Goal: Task Accomplishment & Management: Manage account settings

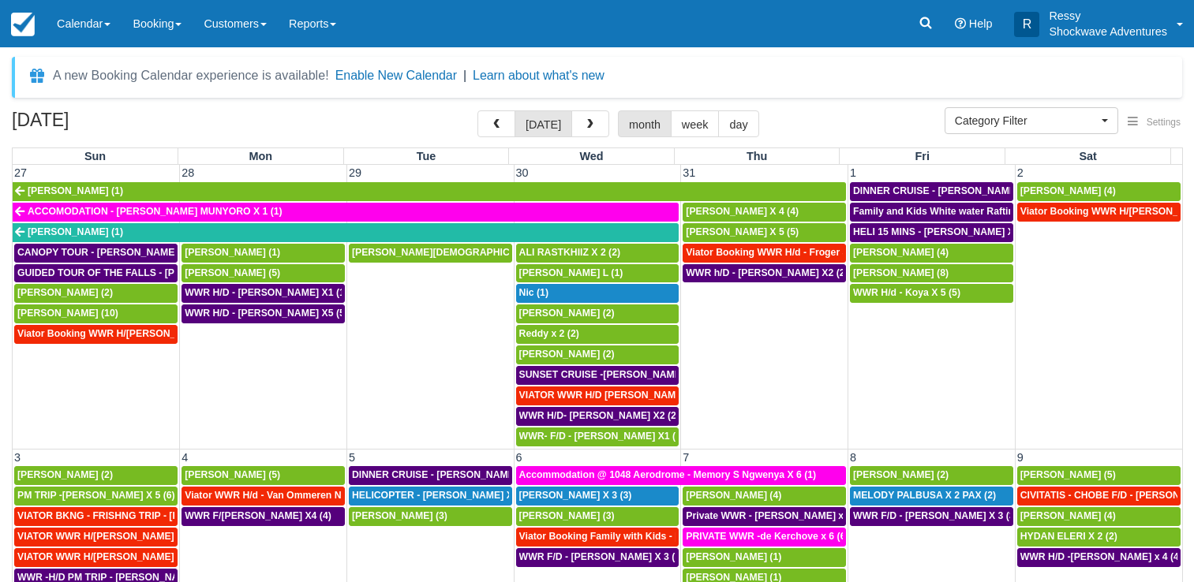
select select
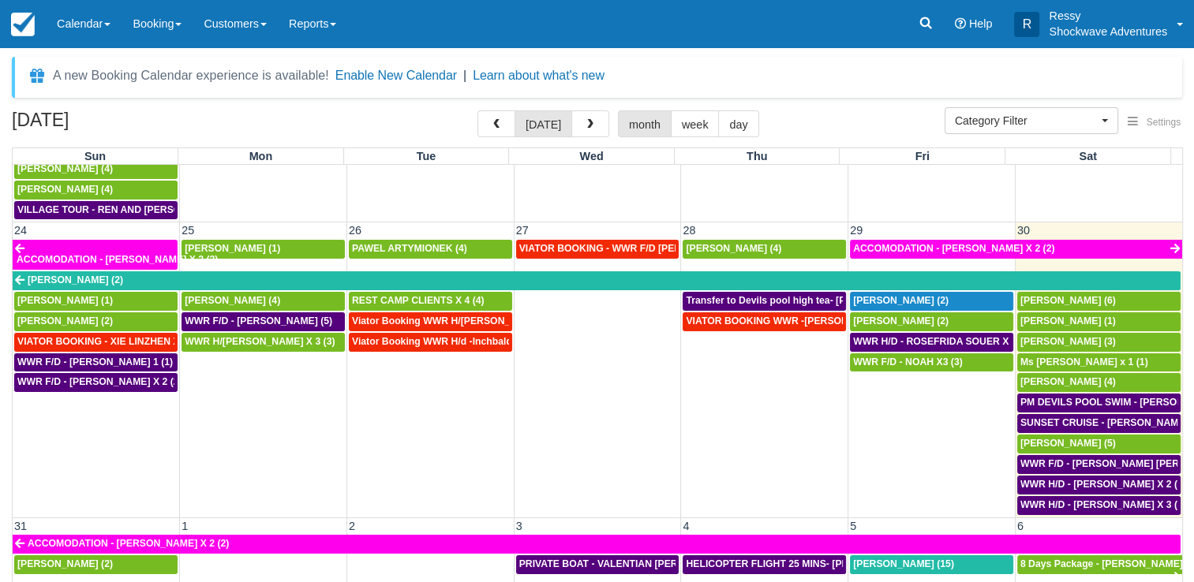
scroll to position [982, 0]
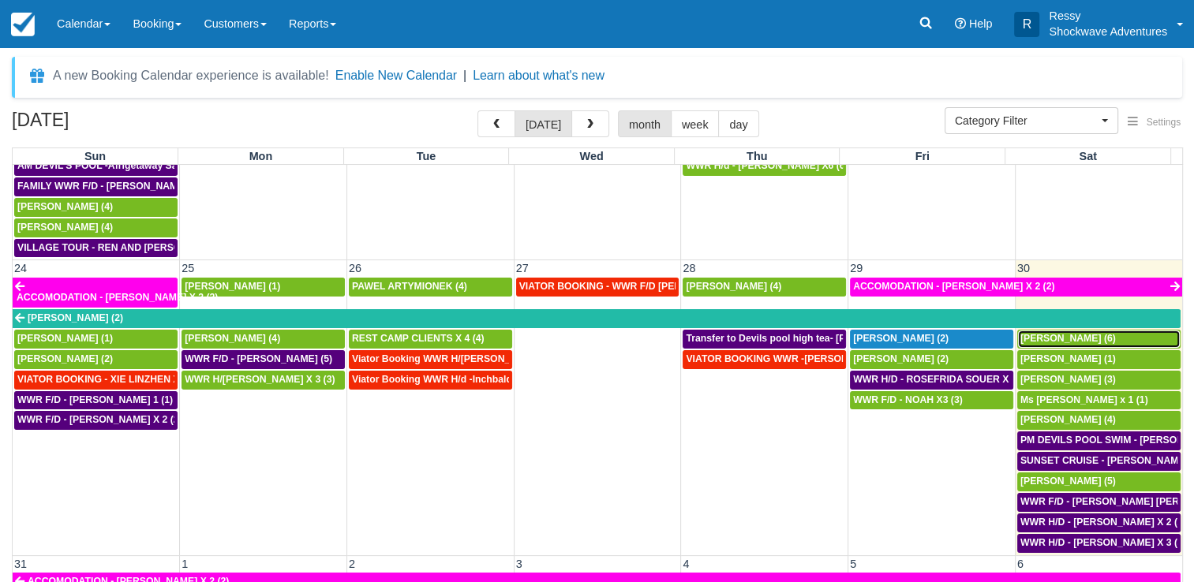
click at [1108, 333] on div "Brad Sheer (6)" at bounding box center [1098, 339] width 157 height 13
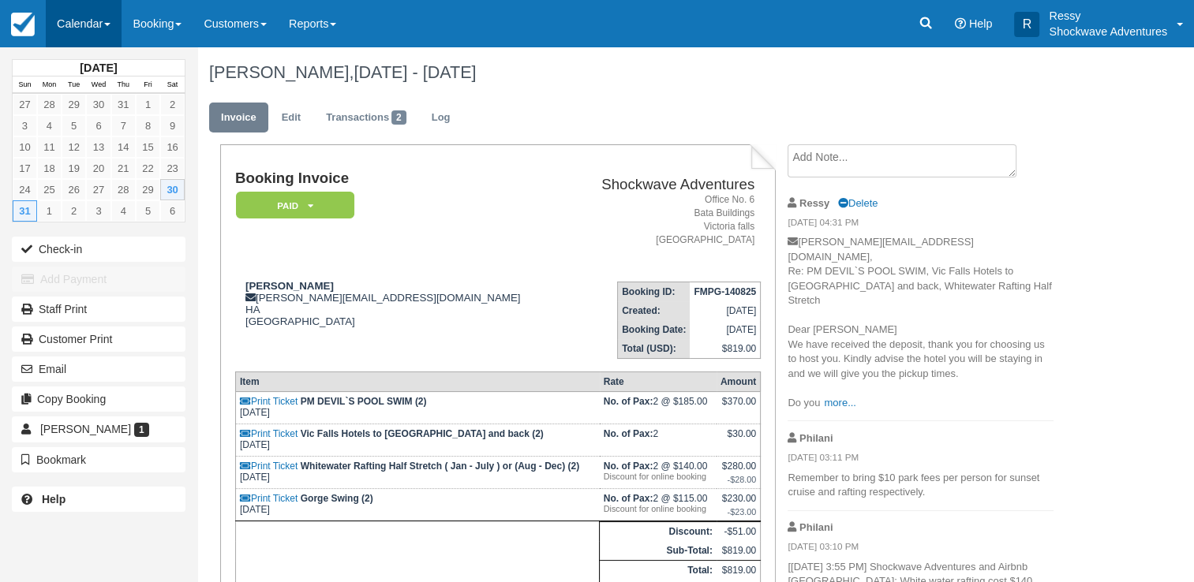
click at [51, 23] on link "Calendar" at bounding box center [84, 23] width 76 height 47
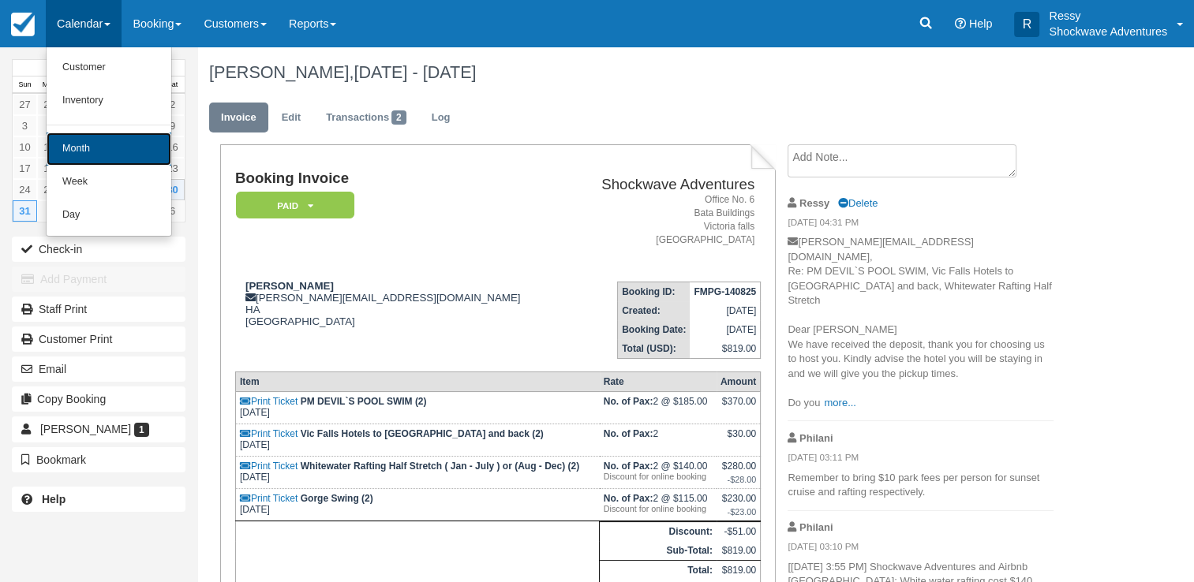
click at [107, 153] on link "Month" at bounding box center [109, 149] width 125 height 33
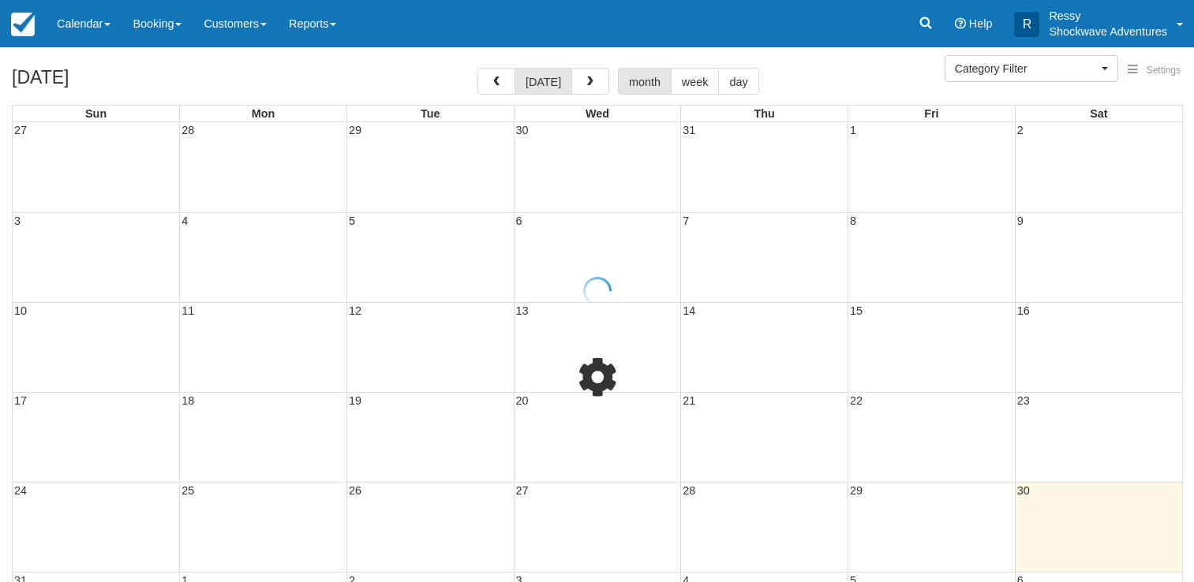
select select
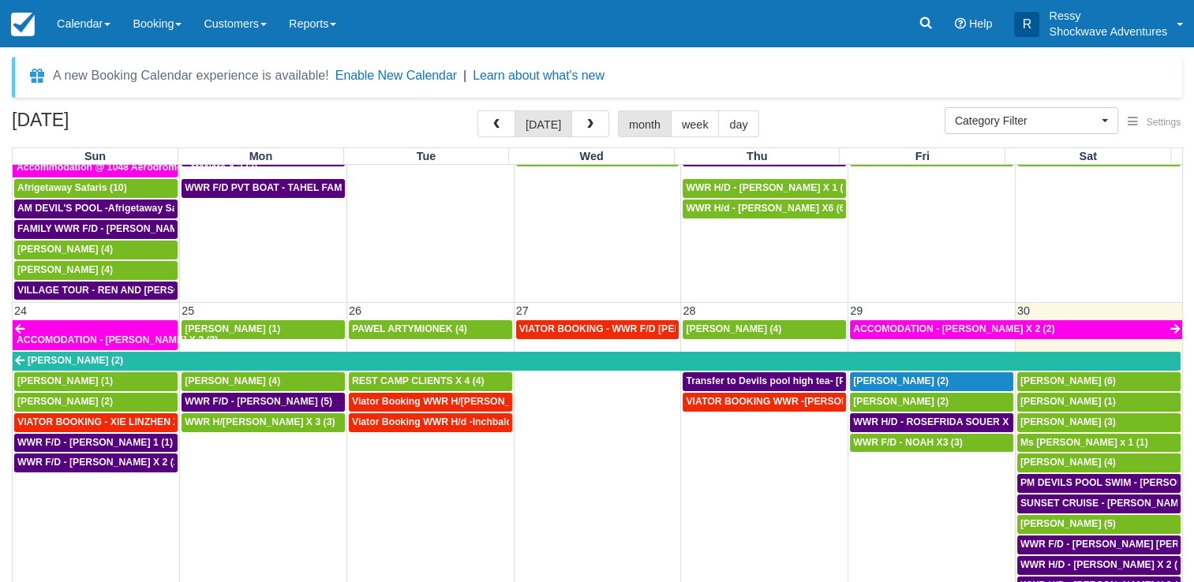
scroll to position [947, 0]
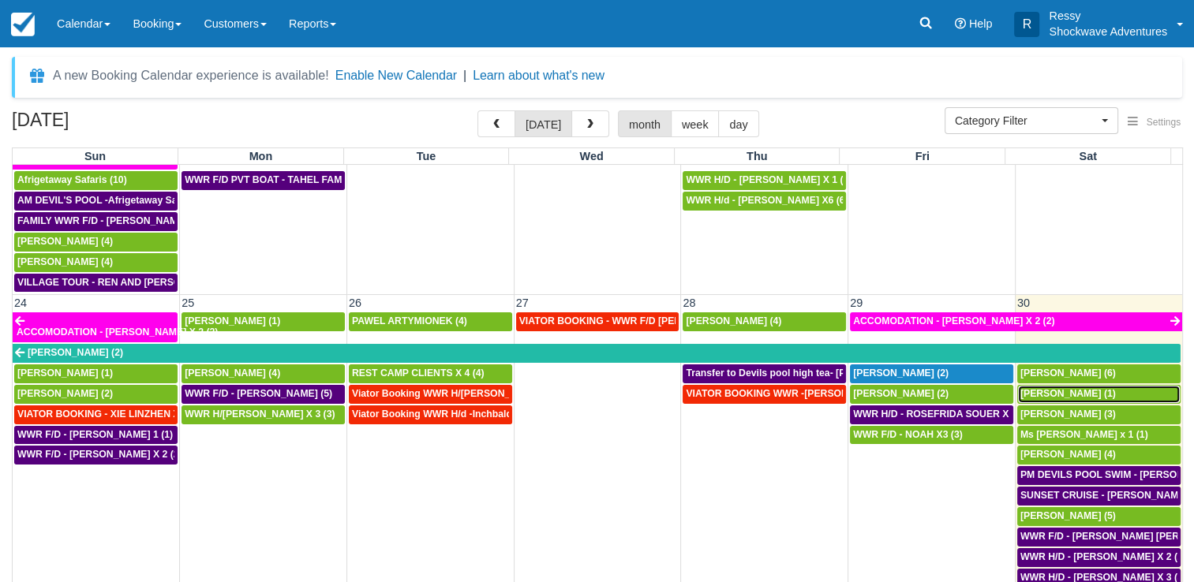
click at [1045, 388] on span "Mary Beth Onkka (1)" at bounding box center [1067, 393] width 95 height 11
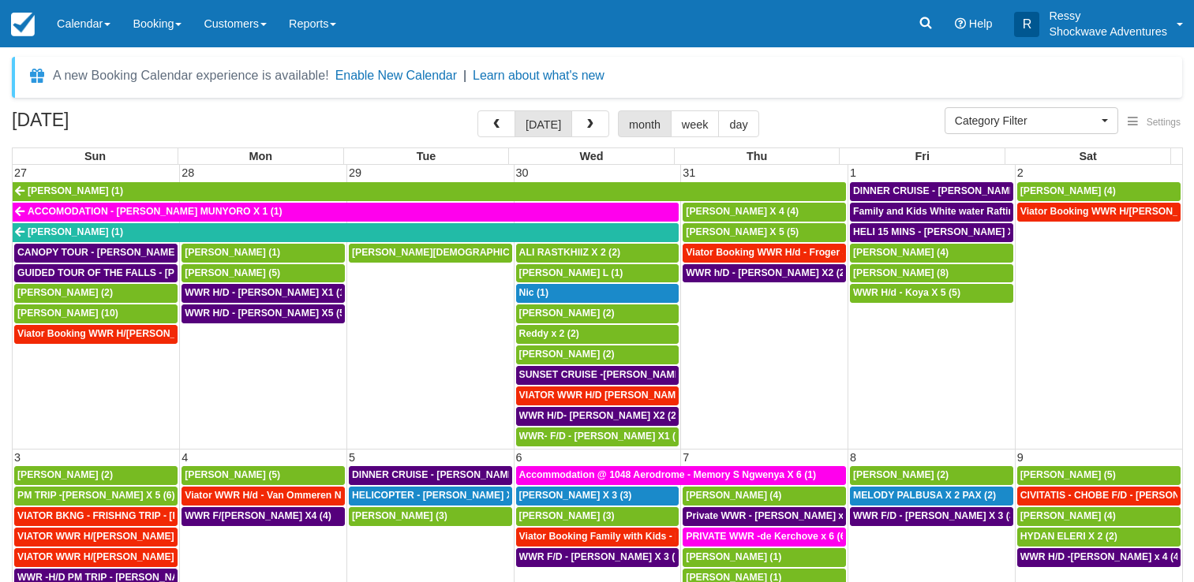
select select
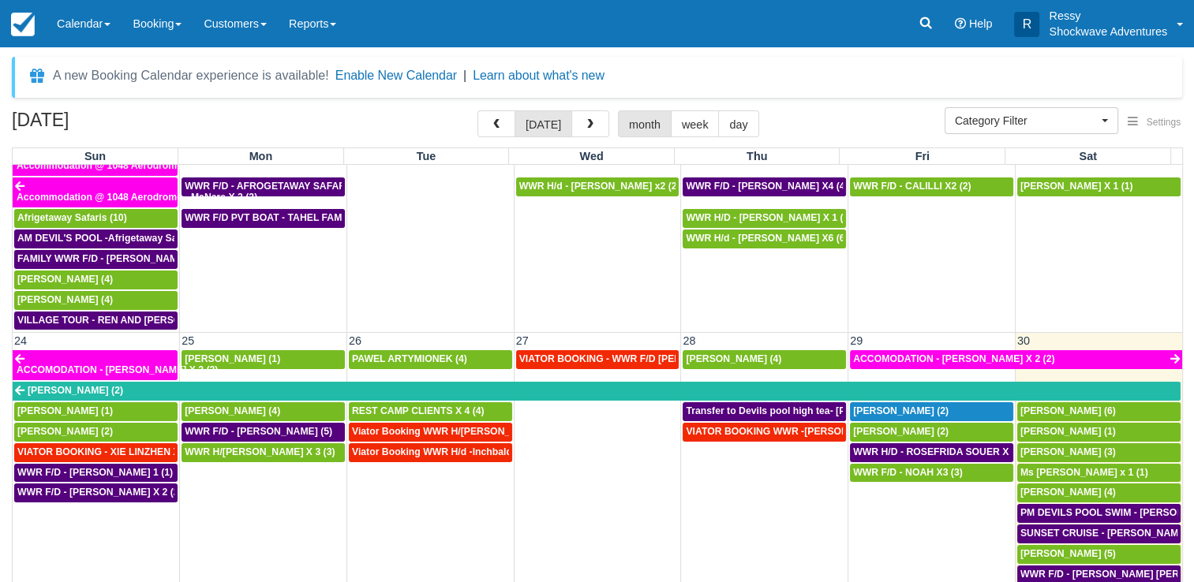
scroll to position [1105, 0]
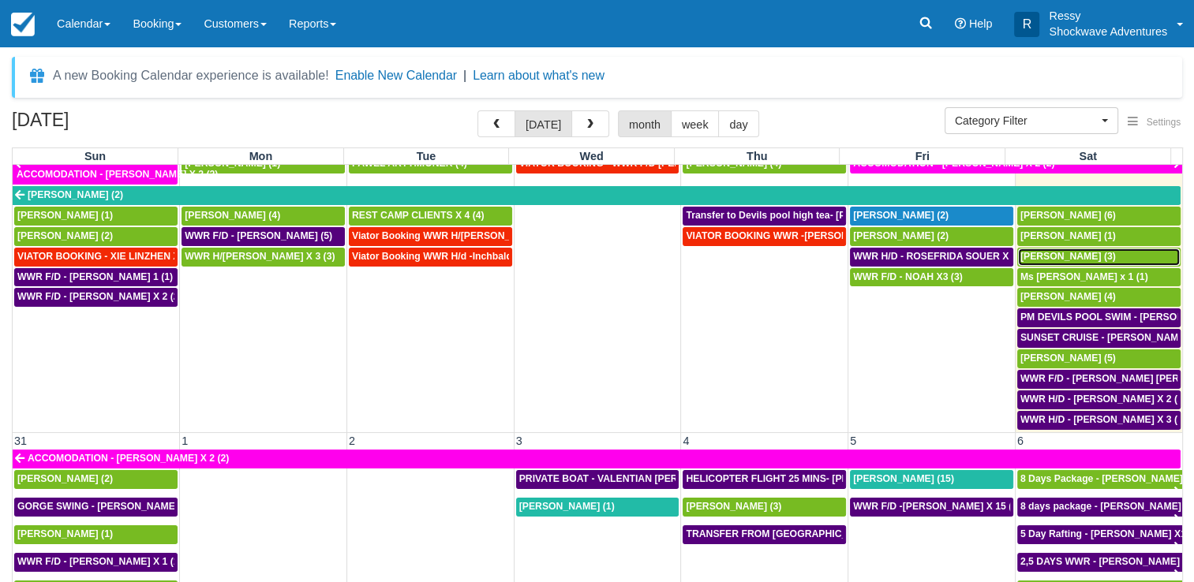
click at [1073, 251] on span "[PERSON_NAME] (3)" at bounding box center [1067, 256] width 95 height 11
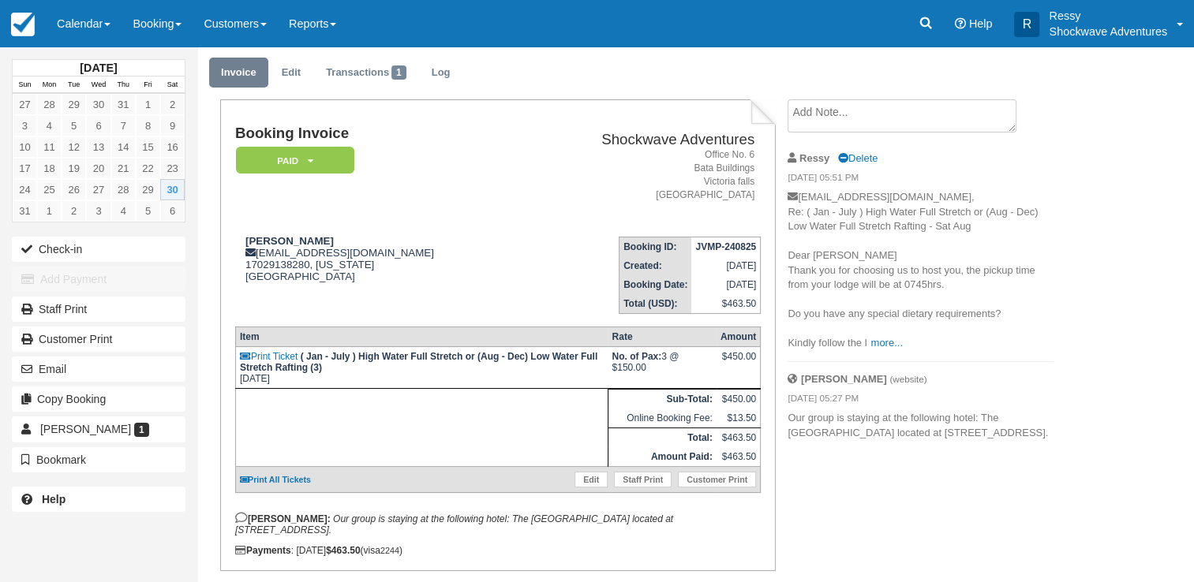
scroll to position [86, 0]
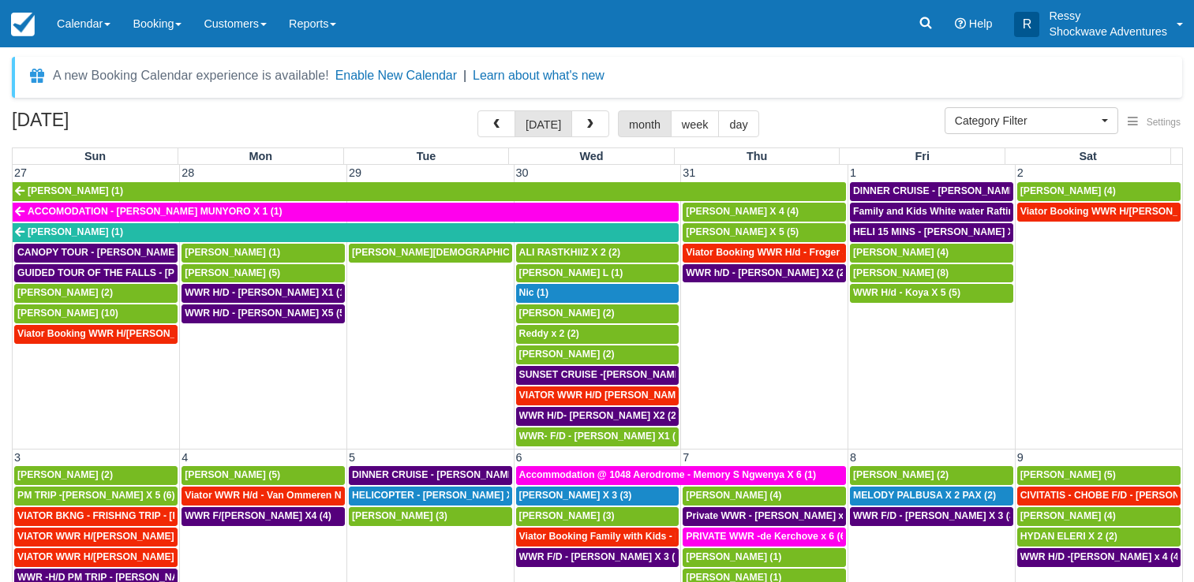
select select
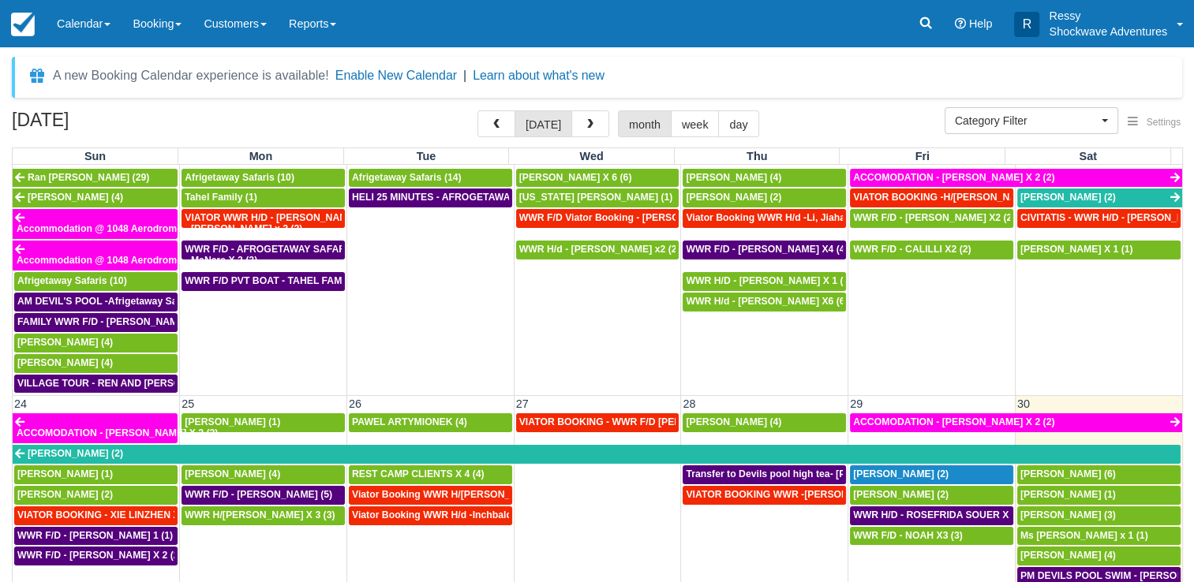
scroll to position [947, 0]
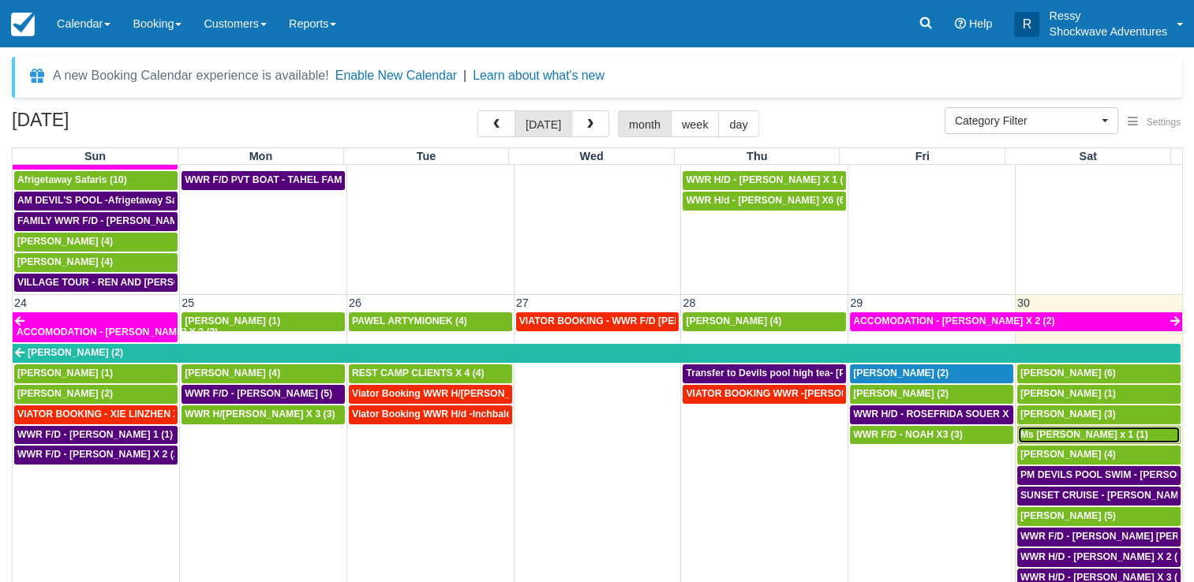
click at [1087, 429] on span "Ms [PERSON_NAME] x 1 (1)" at bounding box center [1084, 434] width 128 height 11
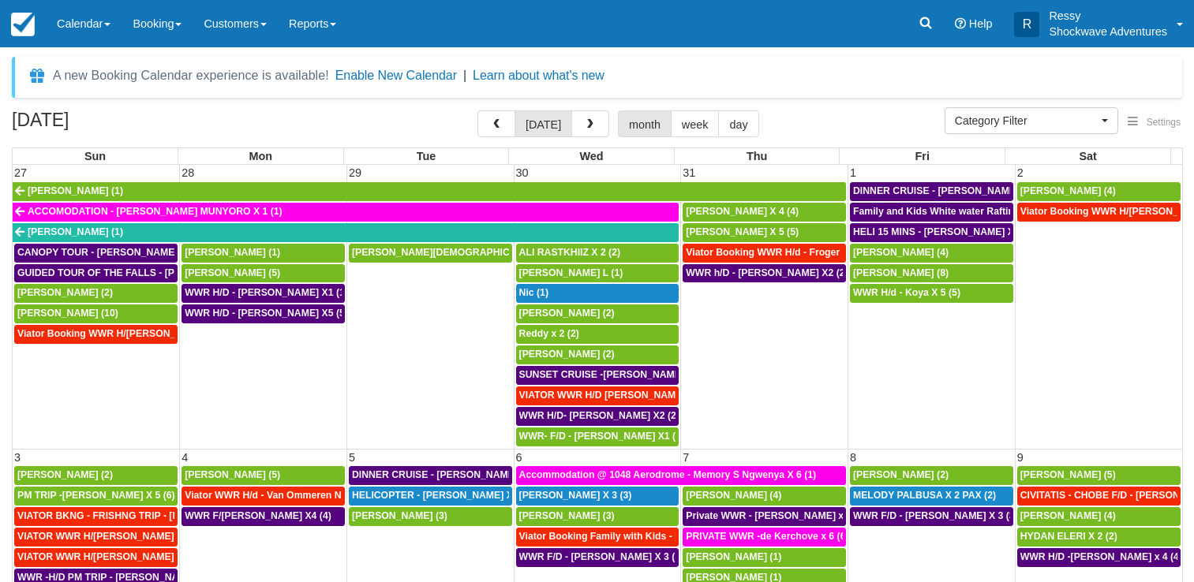
select select
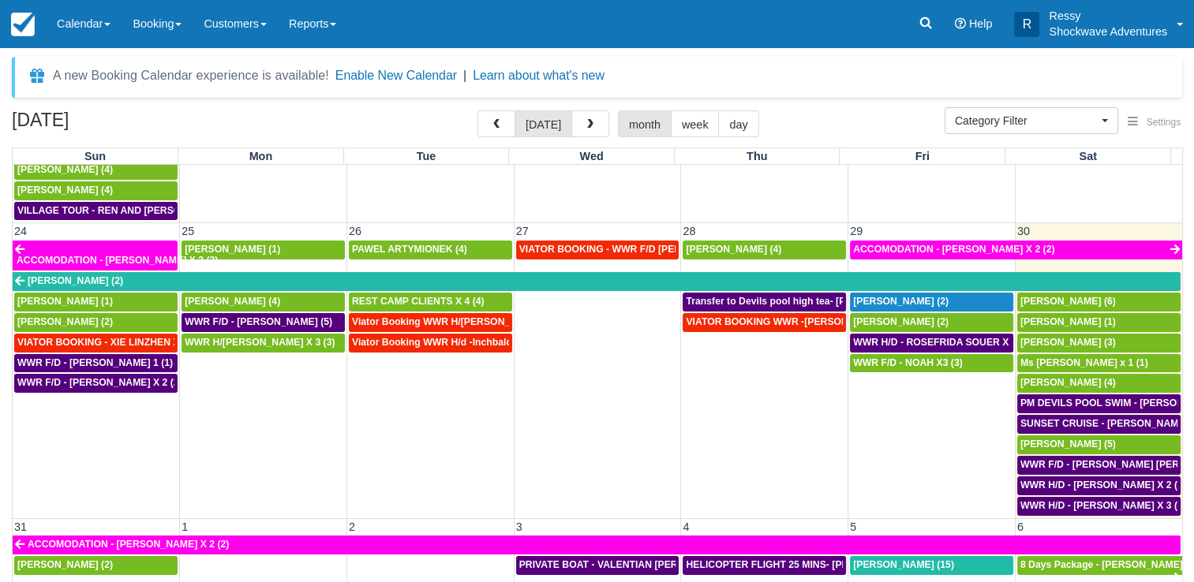
scroll to position [1026, 0]
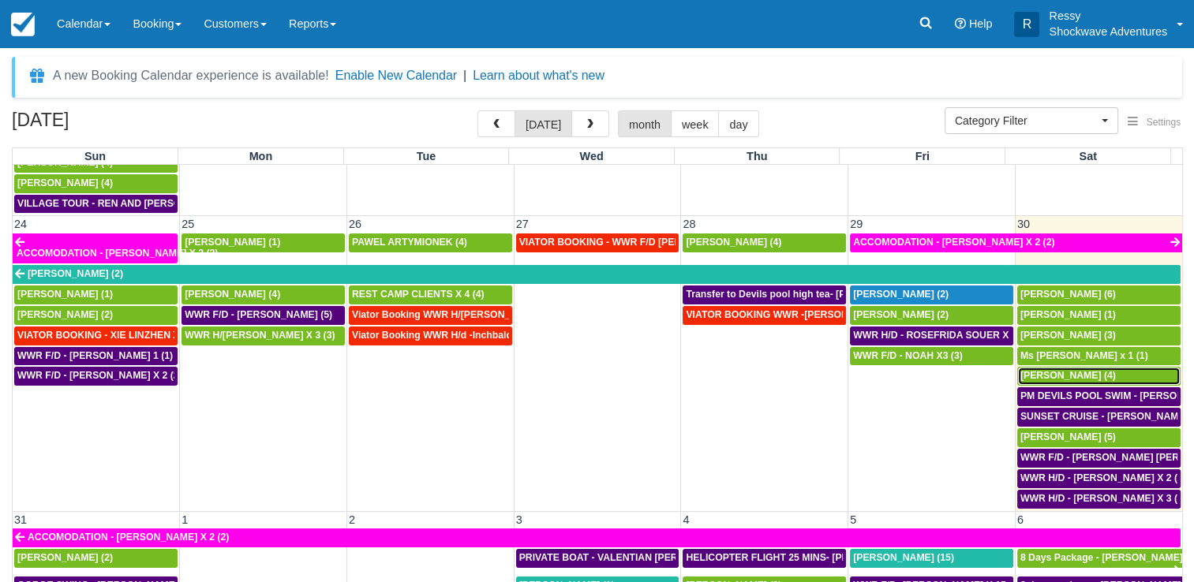
click at [1042, 370] on span "[PERSON_NAME] (4)" at bounding box center [1067, 375] width 95 height 11
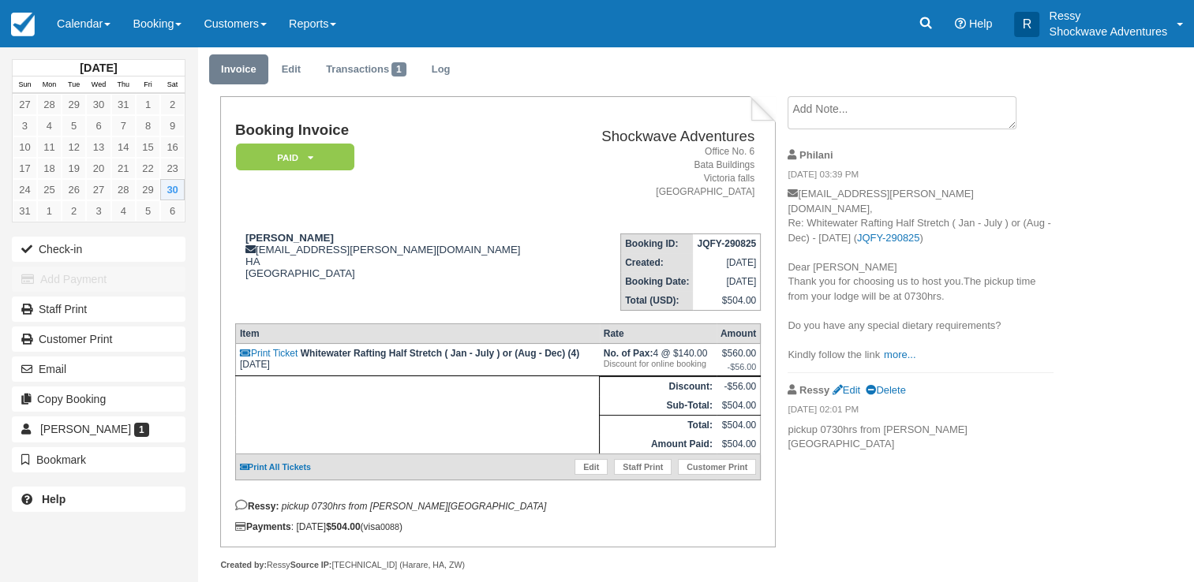
scroll to position [67, 0]
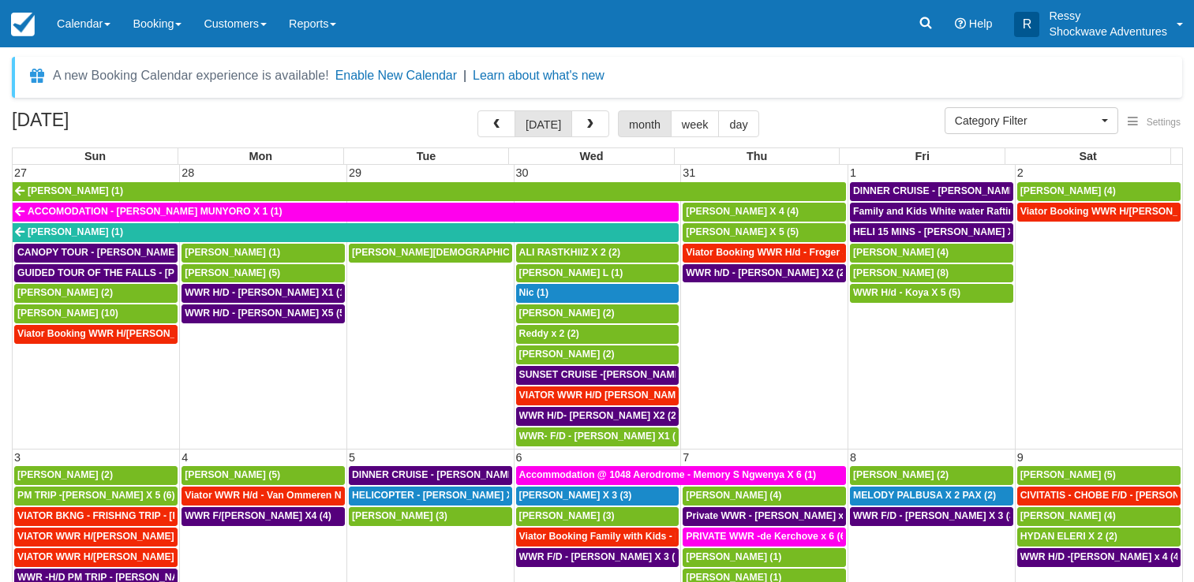
select select
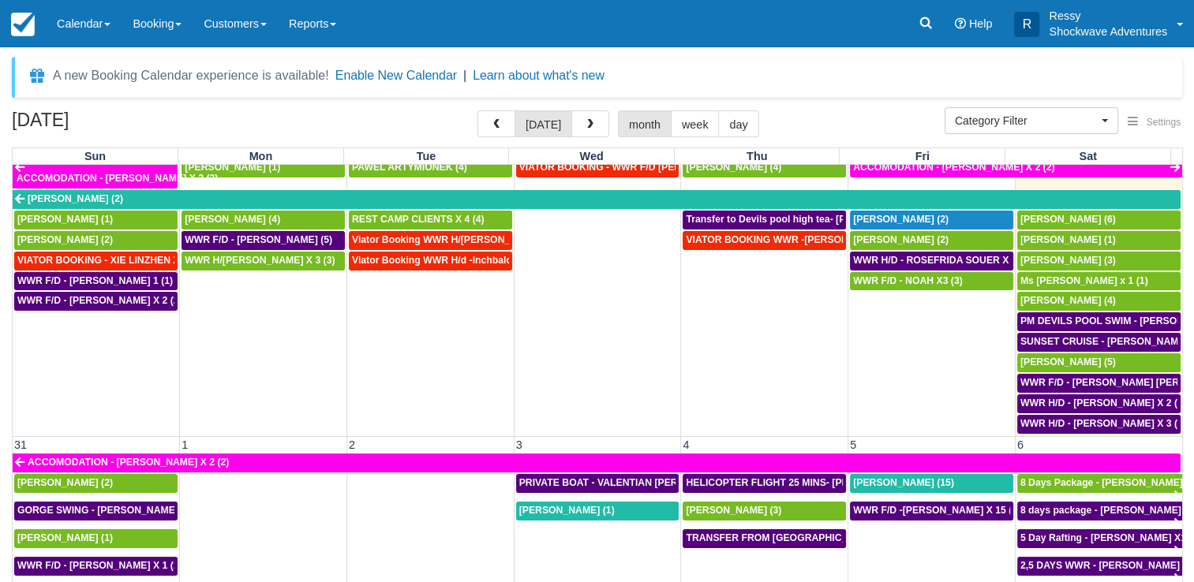
scroll to position [1105, 0]
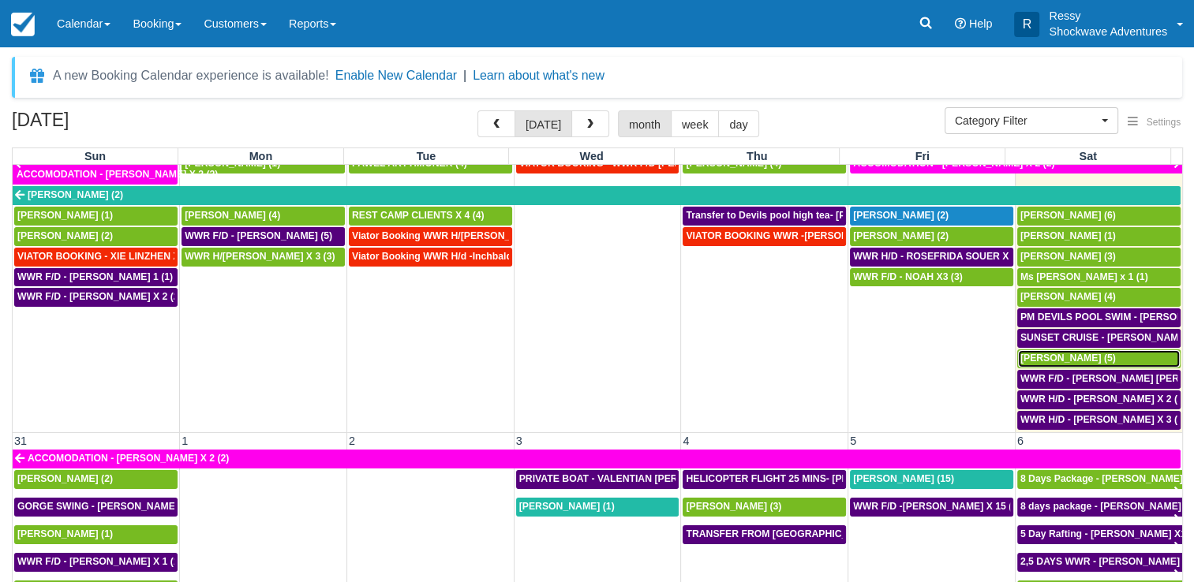
click at [1060, 353] on span "[PERSON_NAME] (5)" at bounding box center [1067, 358] width 95 height 11
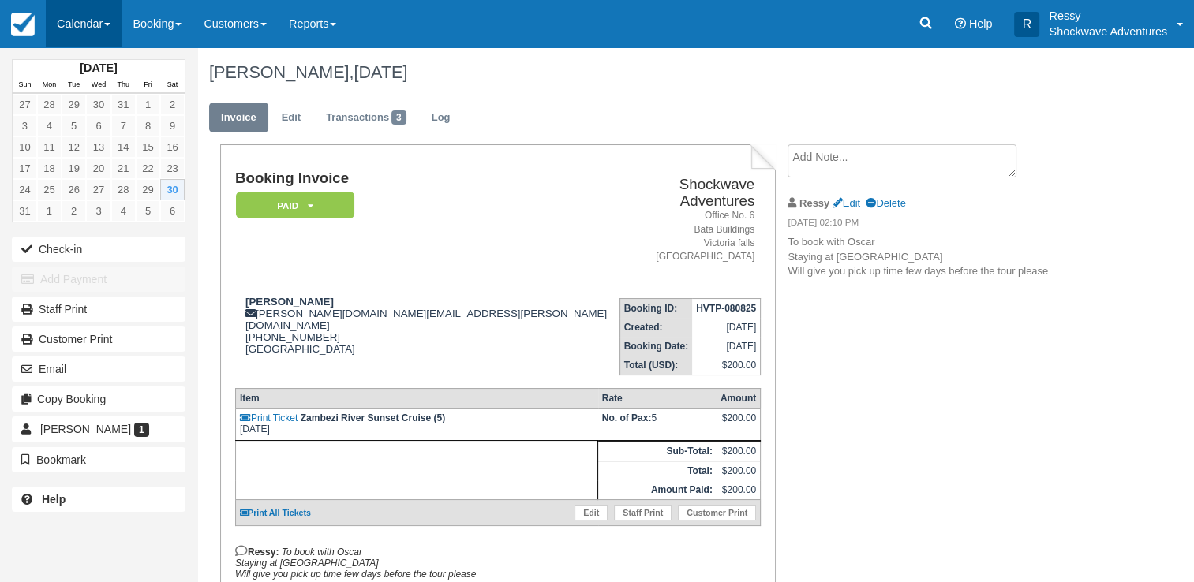
click at [104, 27] on link "Calendar" at bounding box center [84, 23] width 76 height 47
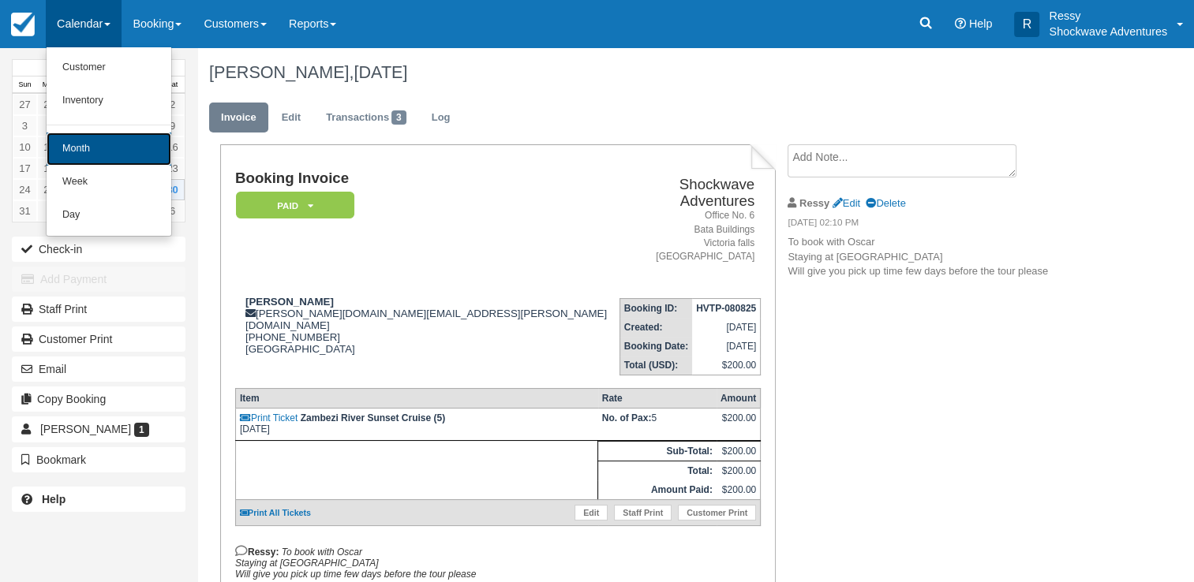
click at [120, 155] on link "Month" at bounding box center [109, 149] width 125 height 33
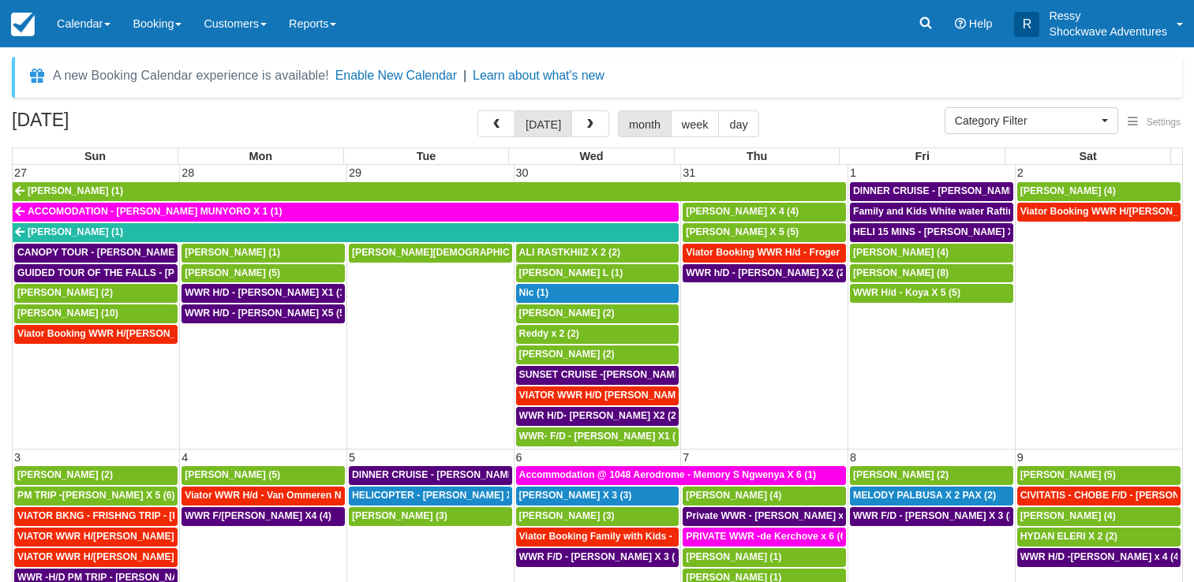
select select
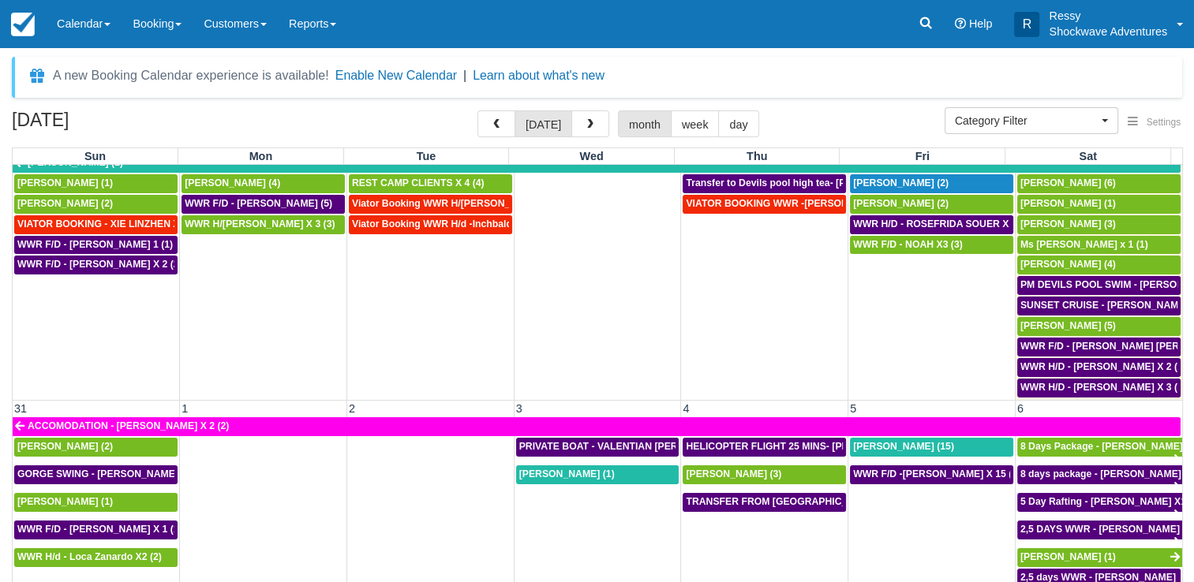
scroll to position [1139, 0]
